Goal: Check status: Check status

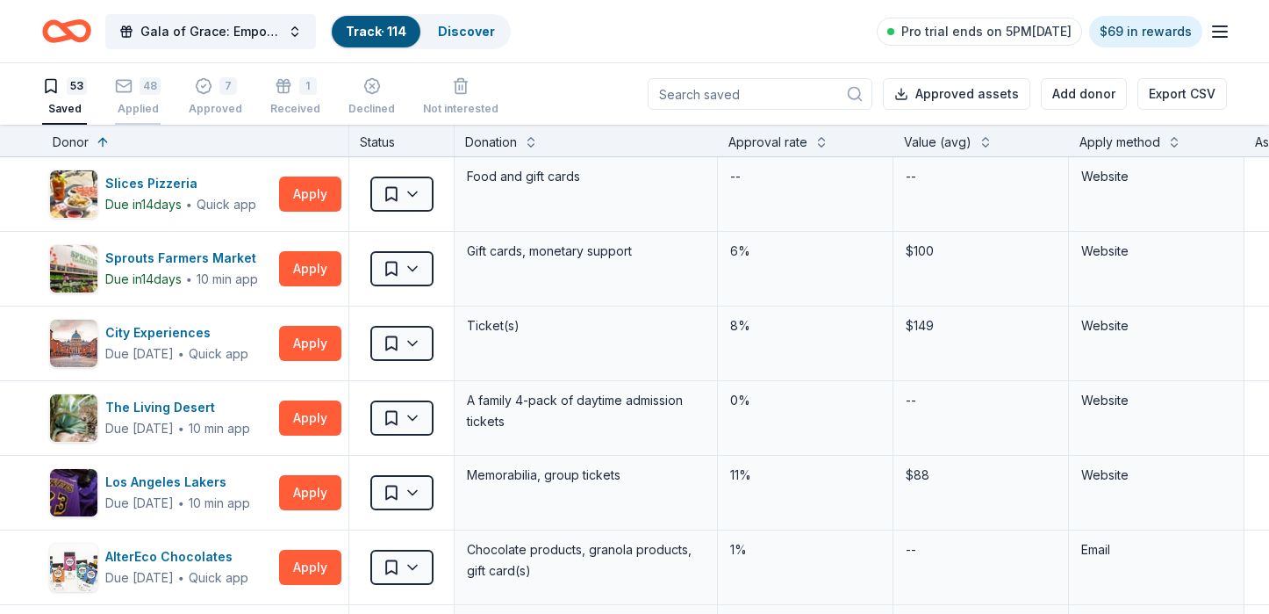
click at [131, 100] on div "48 Applied" at bounding box center [138, 96] width 46 height 39
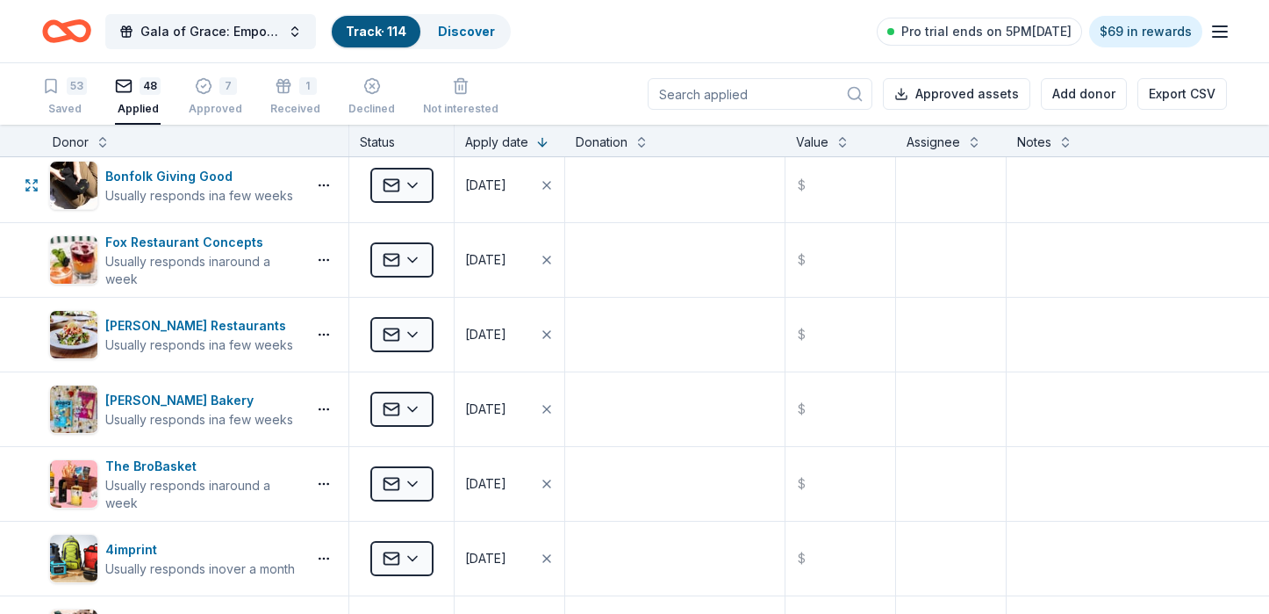
scroll to position [1141, 0]
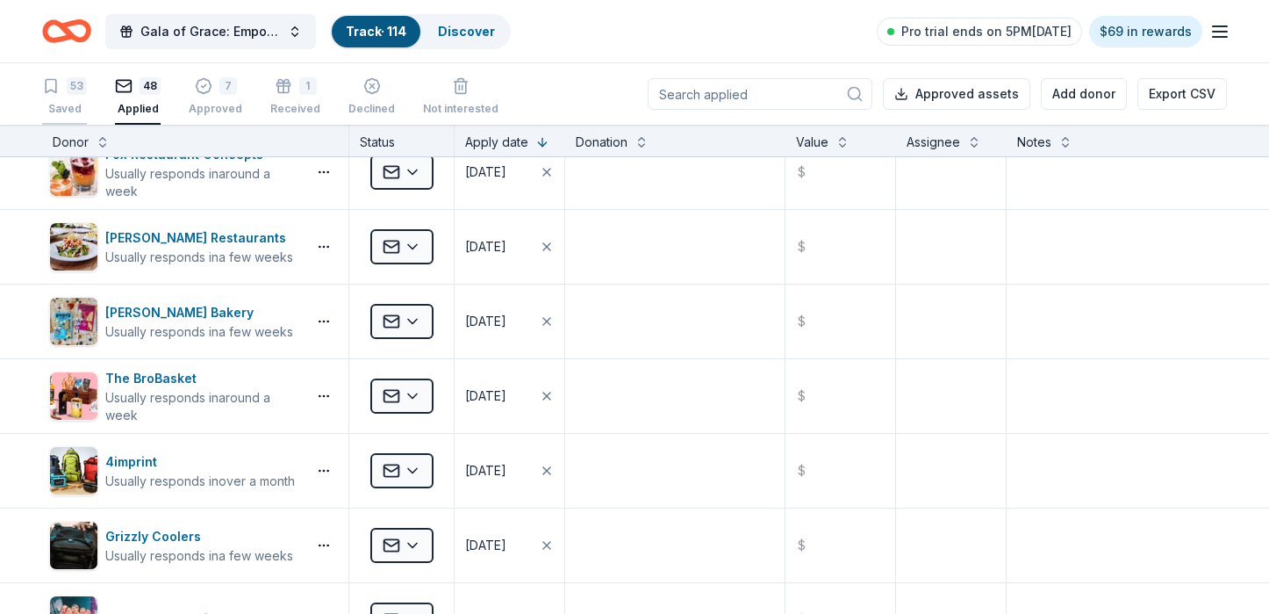
click at [68, 109] on div "Saved" at bounding box center [64, 109] width 45 height 14
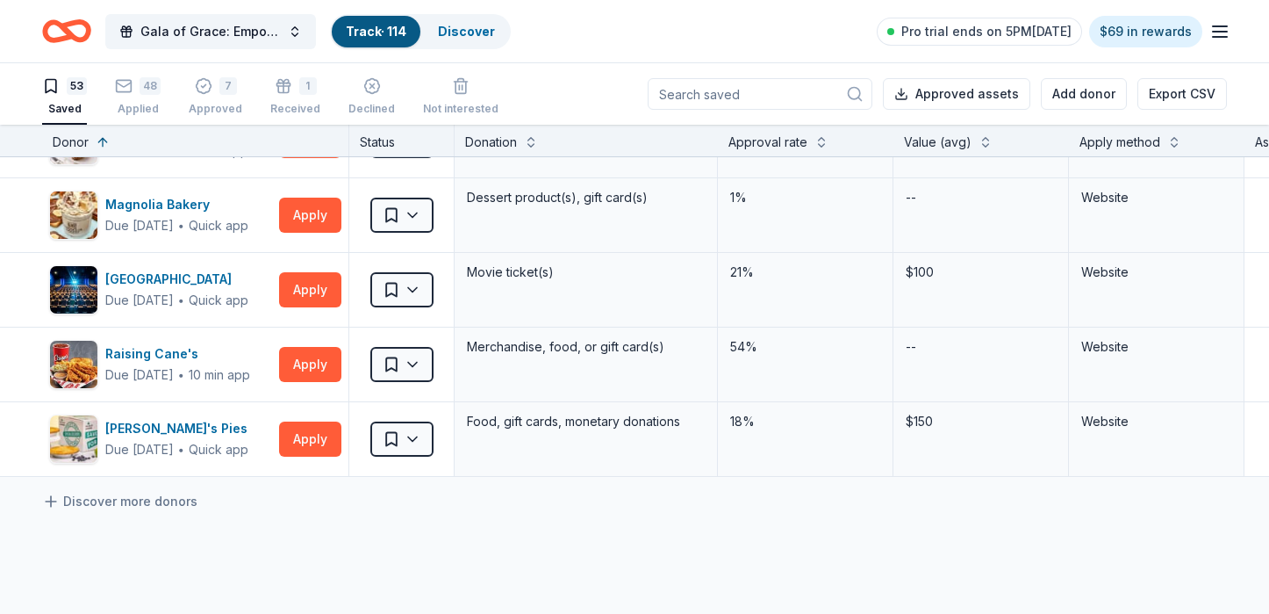
scroll to position [3687, 0]
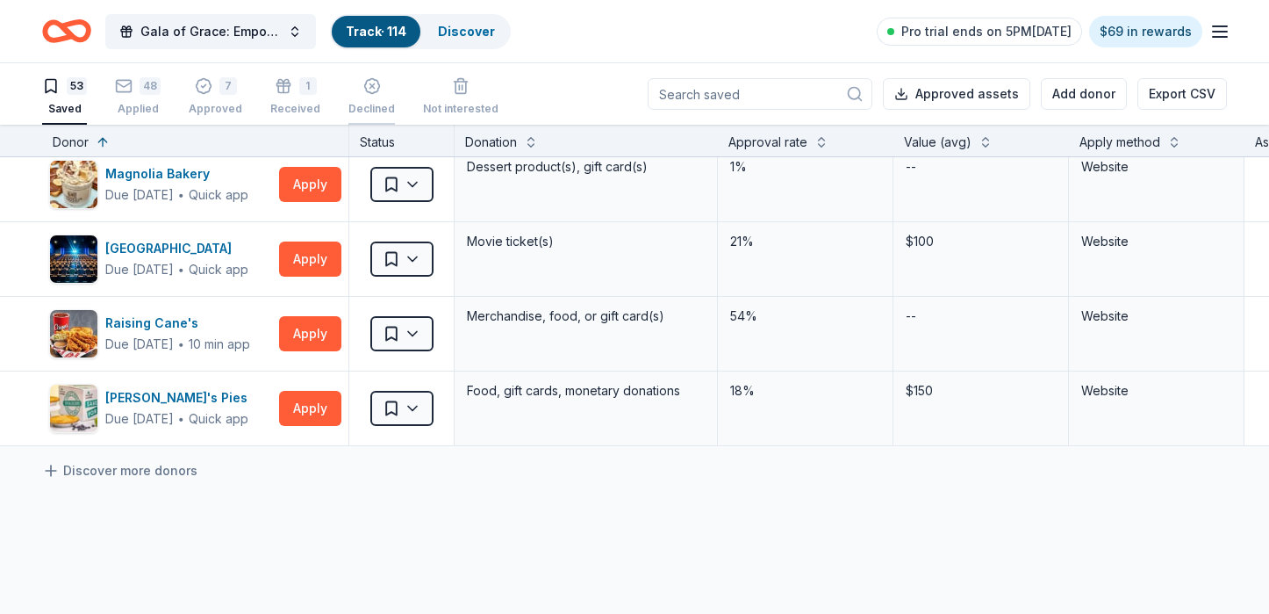
click at [348, 100] on div "Declined" at bounding box center [371, 96] width 47 height 39
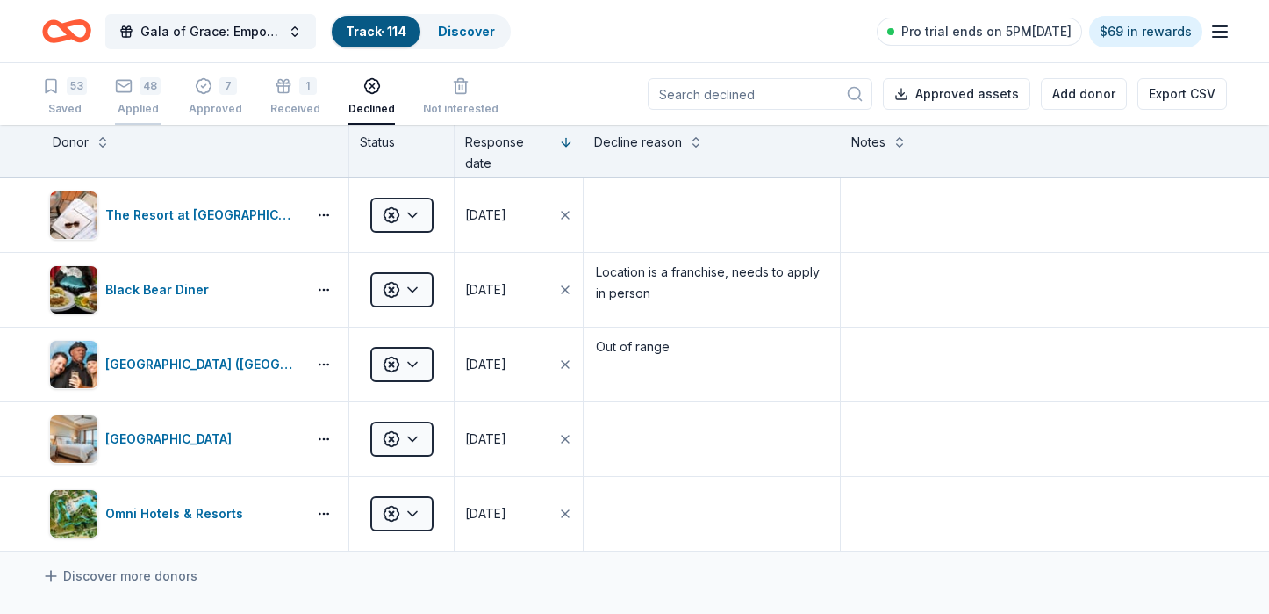
click at [144, 100] on div "48 Applied" at bounding box center [138, 96] width 46 height 39
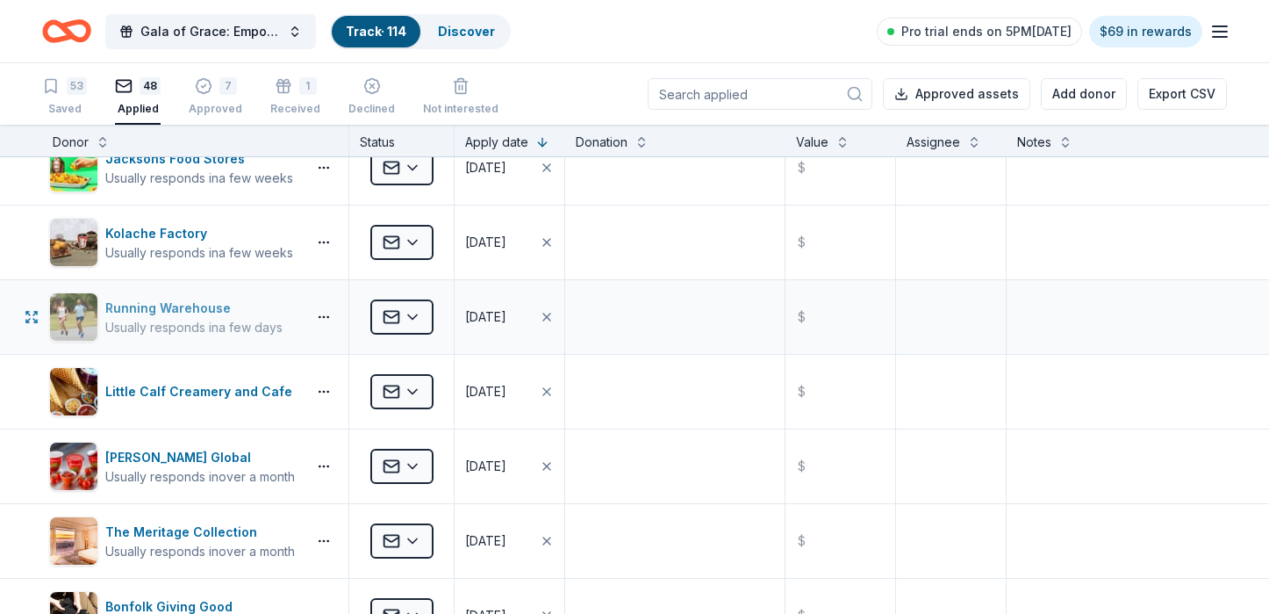
scroll to position [878, 0]
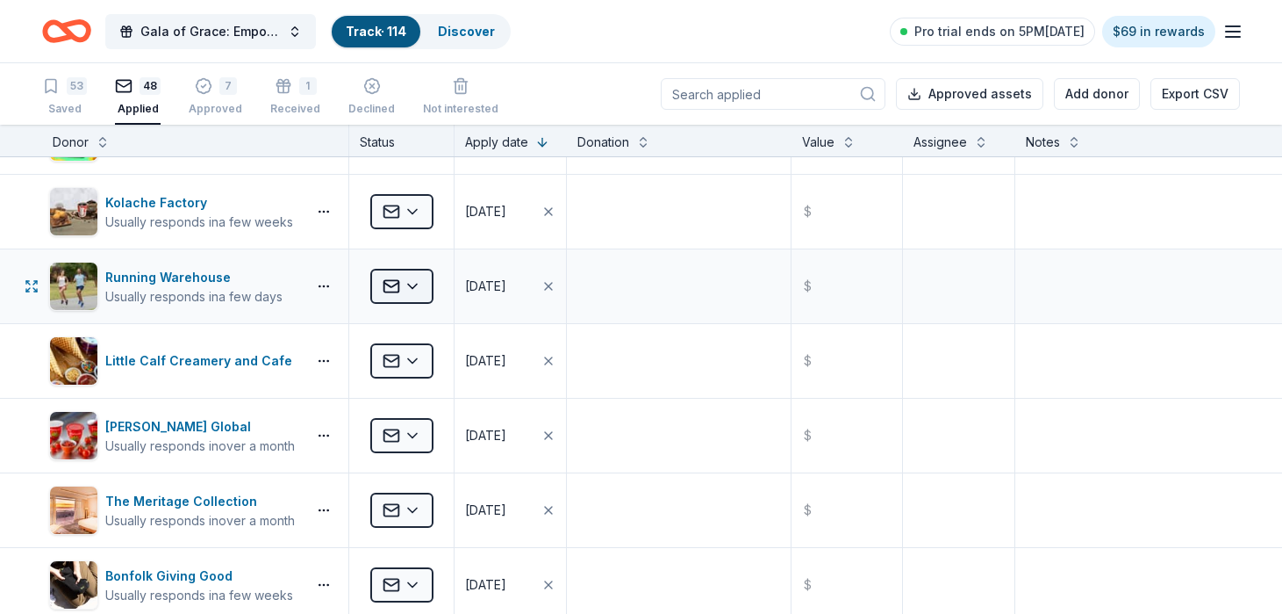
click at [402, 291] on html "Gala of Grace: Empowering Futures for El Porvenir Track · 114 Discover Pro tria…" at bounding box center [641, 307] width 1282 height 614
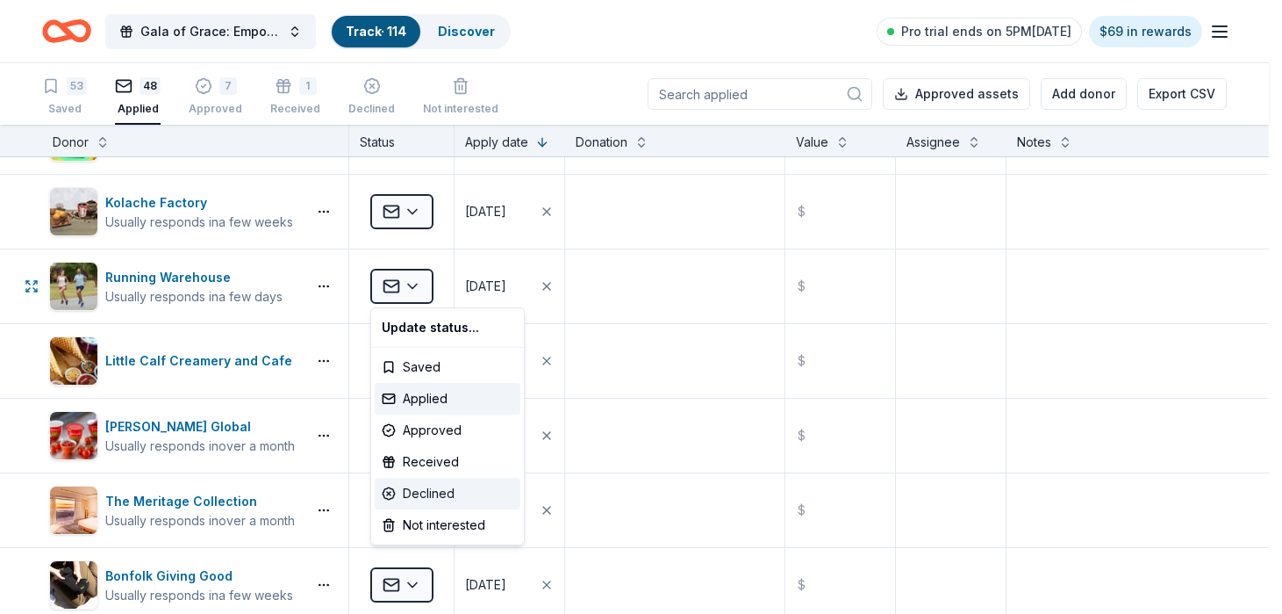
click at [444, 490] on div "Declined" at bounding box center [448, 494] width 146 height 32
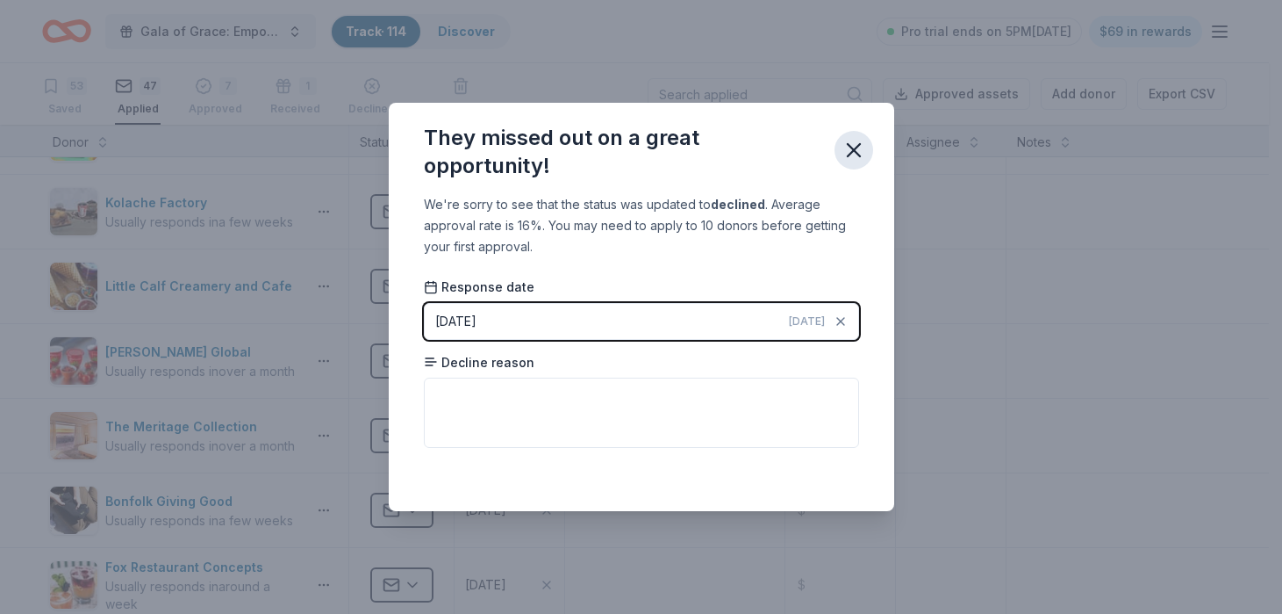
click at [851, 141] on icon "button" at bounding box center [854, 150] width 25 height 25
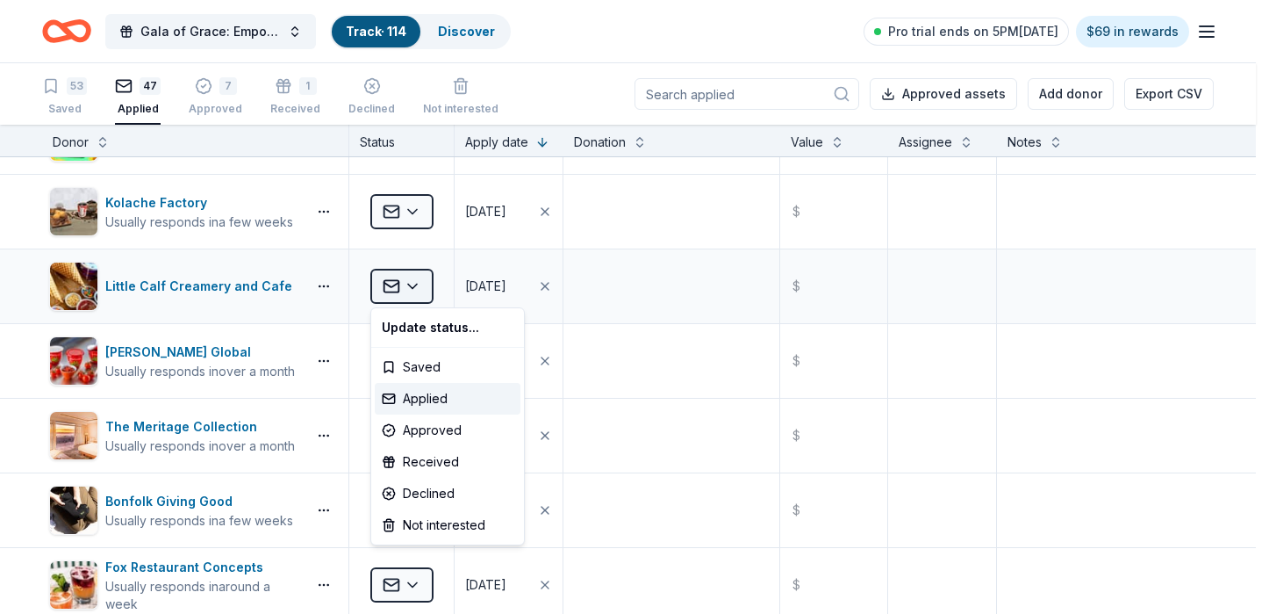
click at [407, 278] on html "Gala of Grace: Empowering Futures for El Porvenir Track · 114 Discover Pro tria…" at bounding box center [634, 307] width 1269 height 614
click at [407, 278] on html "Gala of Grace: Empowering Futures for El Porvenir Track · 114 Discover Pro tria…" at bounding box center [641, 307] width 1282 height 614
